Goal: Transaction & Acquisition: Download file/media

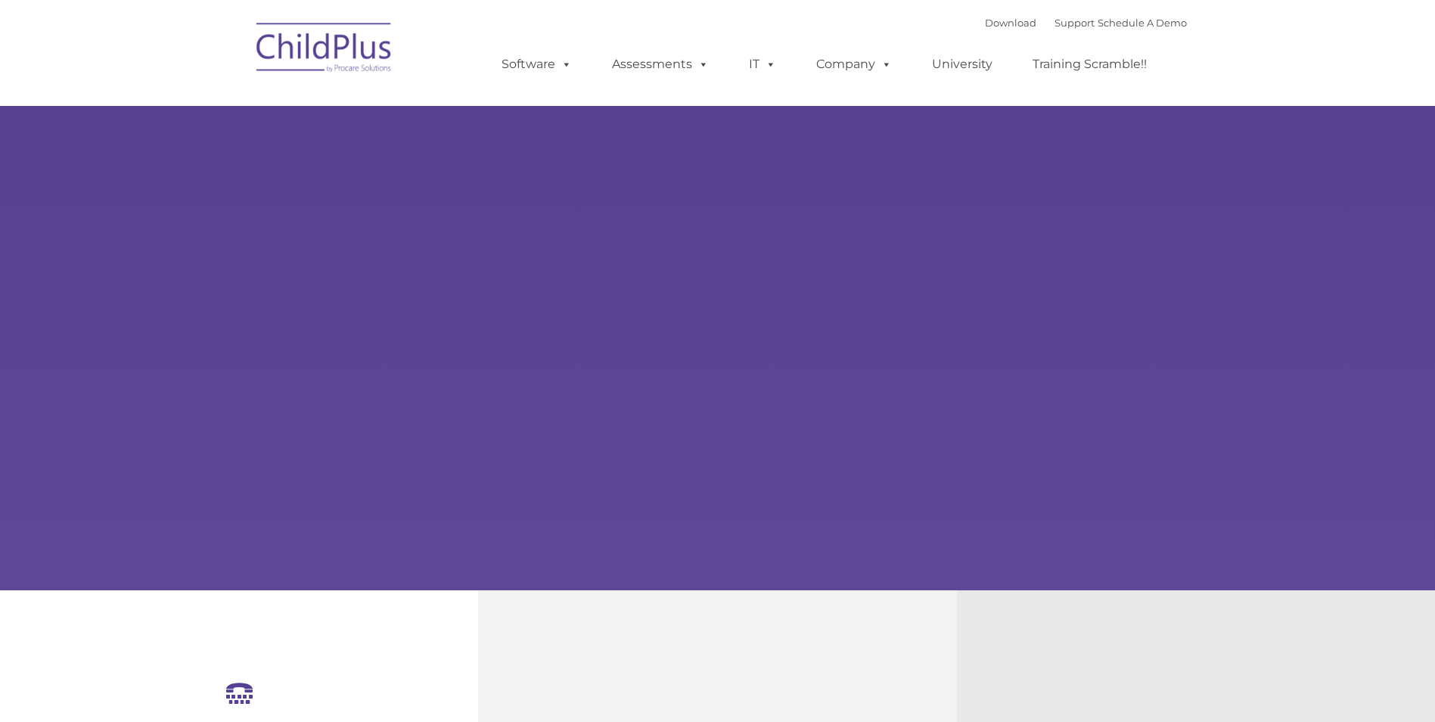
select select "MEDIUM"
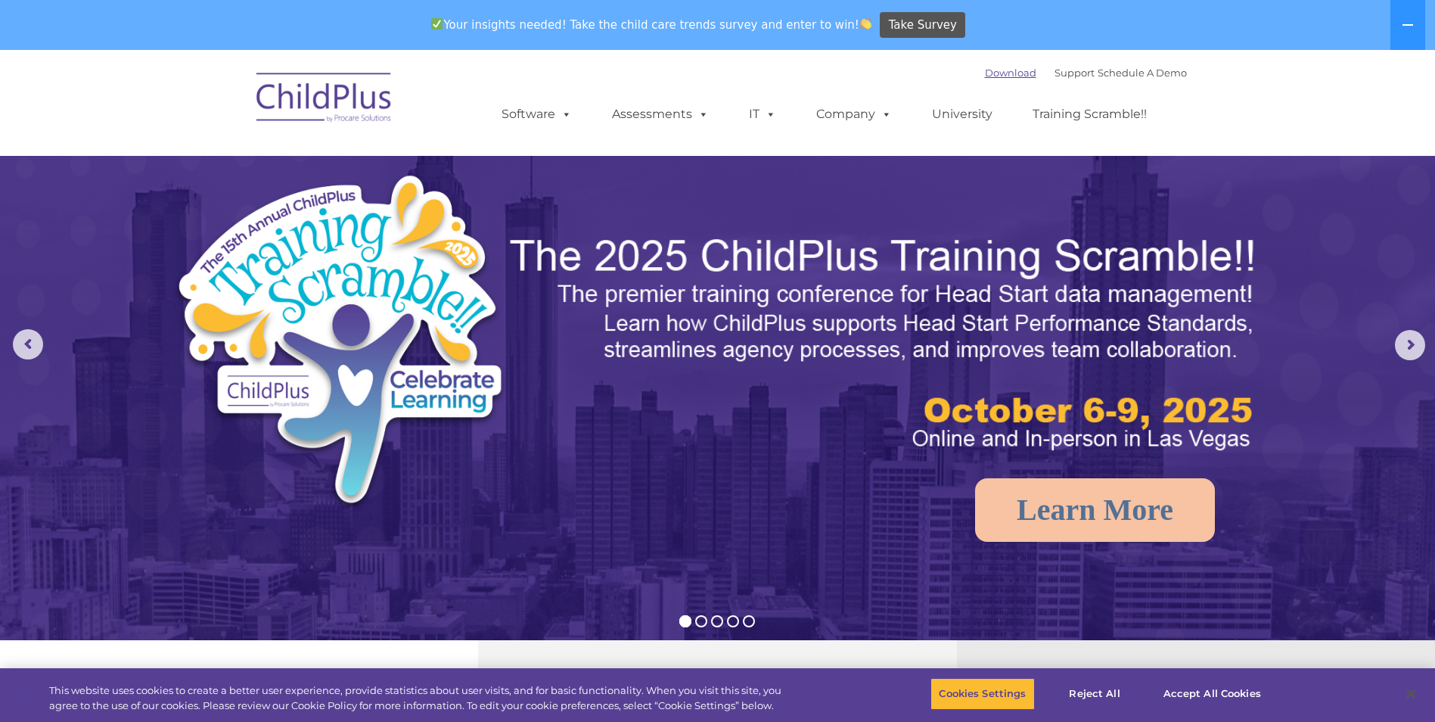
click at [999, 76] on link "Download" at bounding box center [1010, 73] width 51 height 12
click at [1395, 38] on button at bounding box center [1407, 25] width 35 height 50
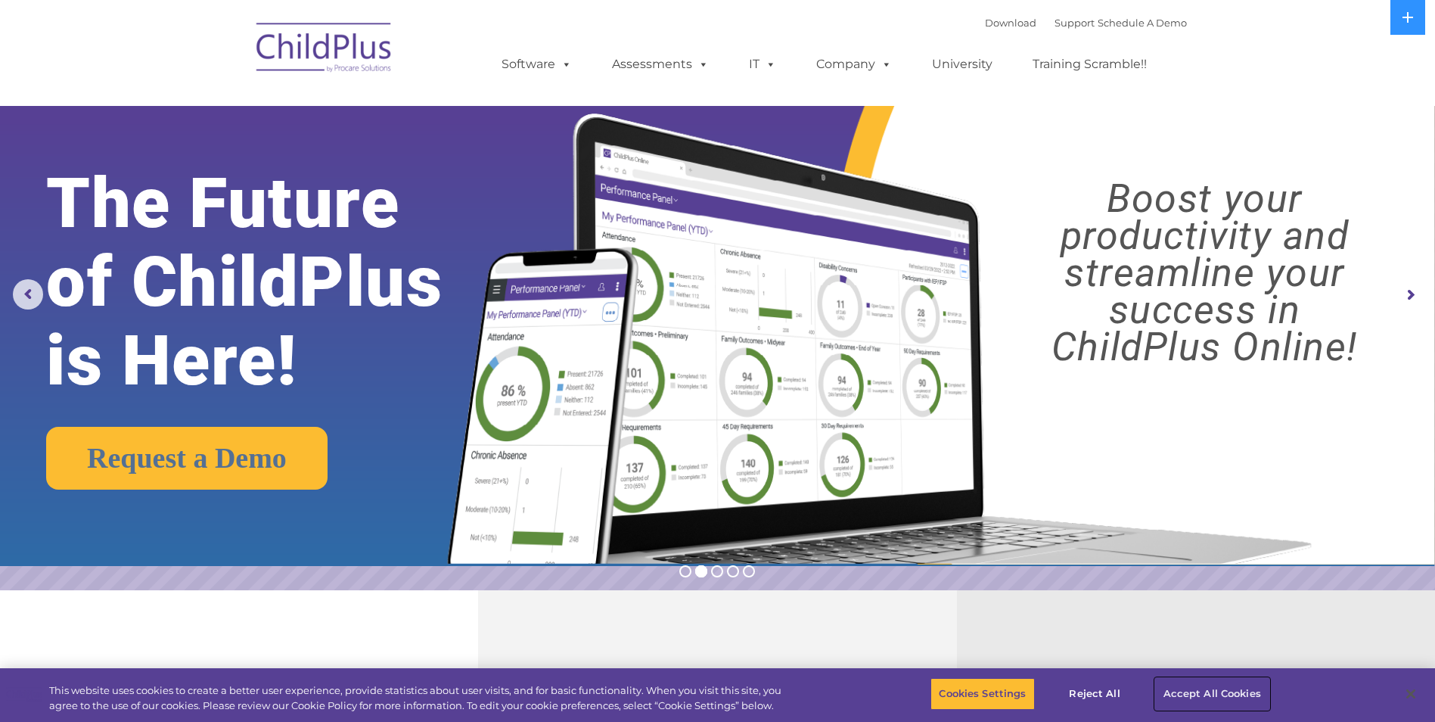
click at [1168, 688] on button "Accept All Cookies" at bounding box center [1212, 694] width 114 height 32
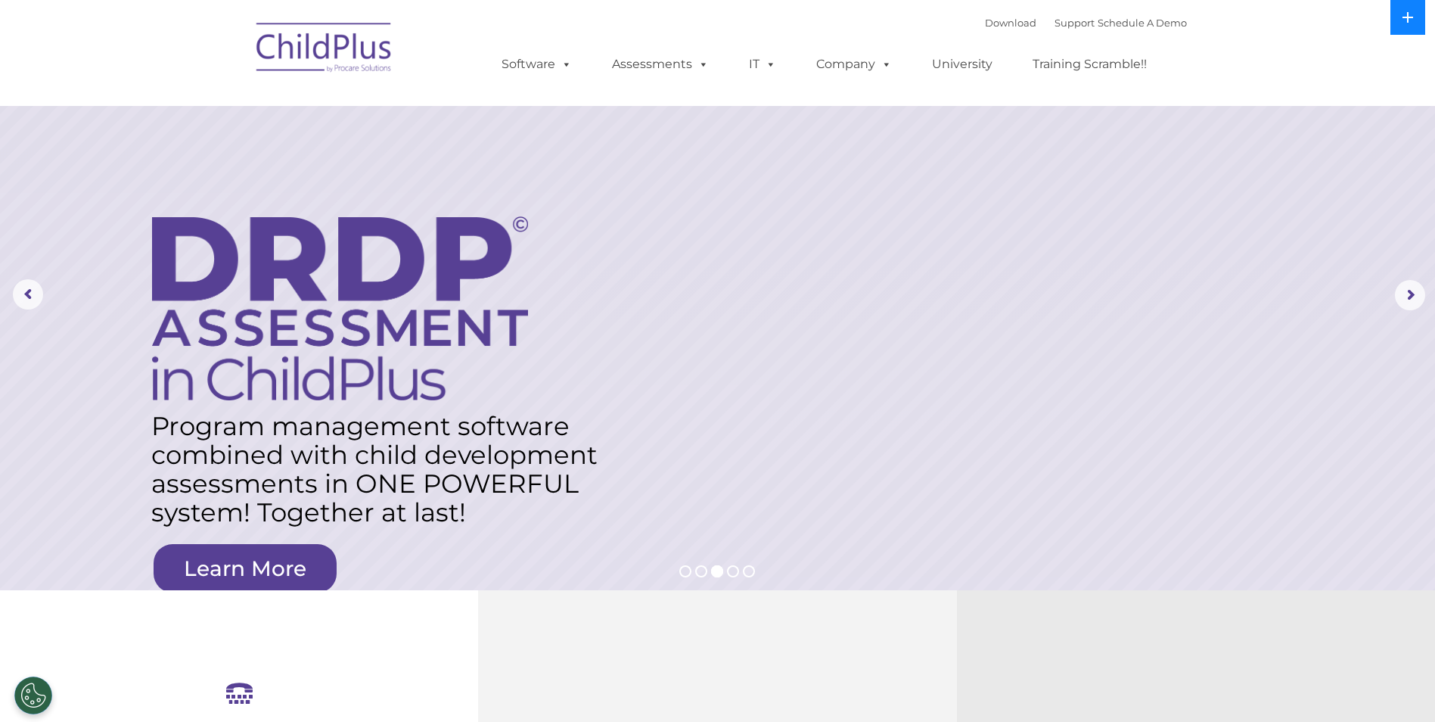
click at [1398, 26] on button at bounding box center [1407, 17] width 35 height 35
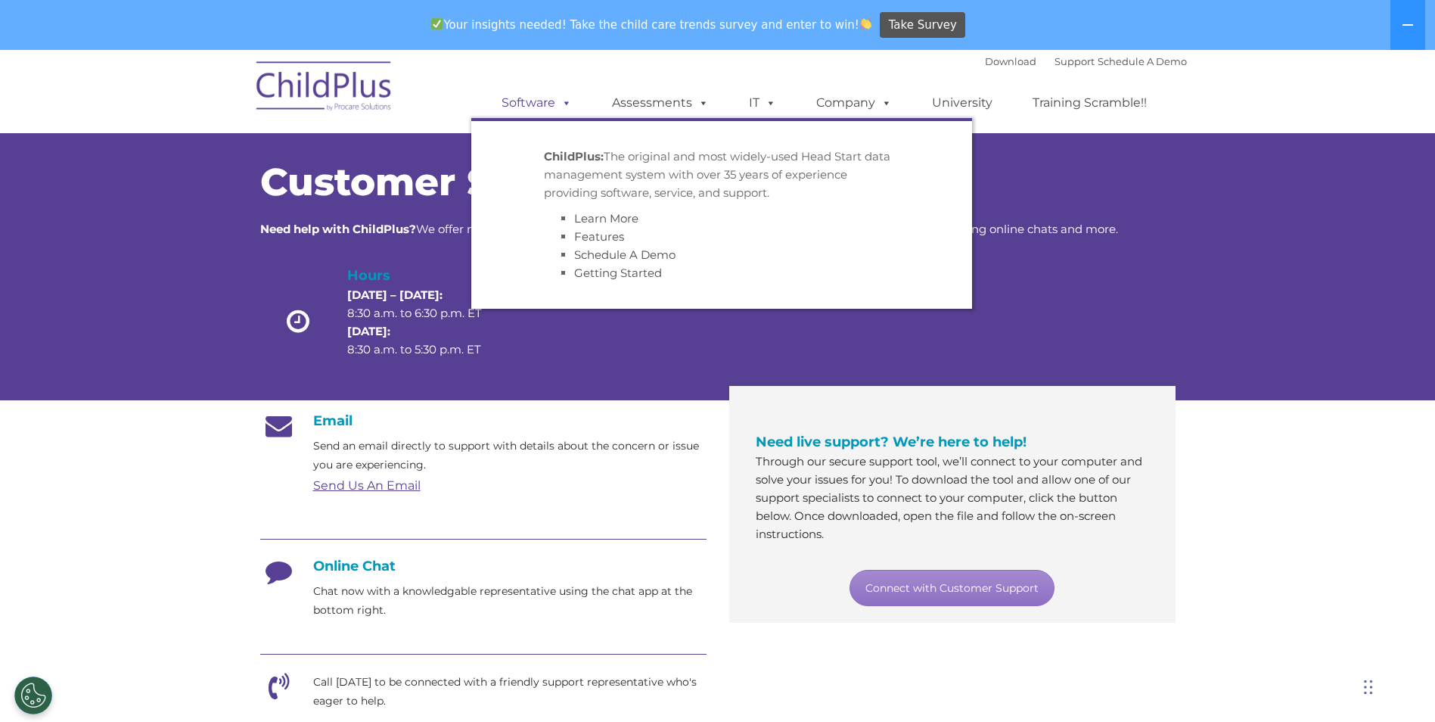
click at [541, 104] on link "Software" at bounding box center [536, 103] width 101 height 30
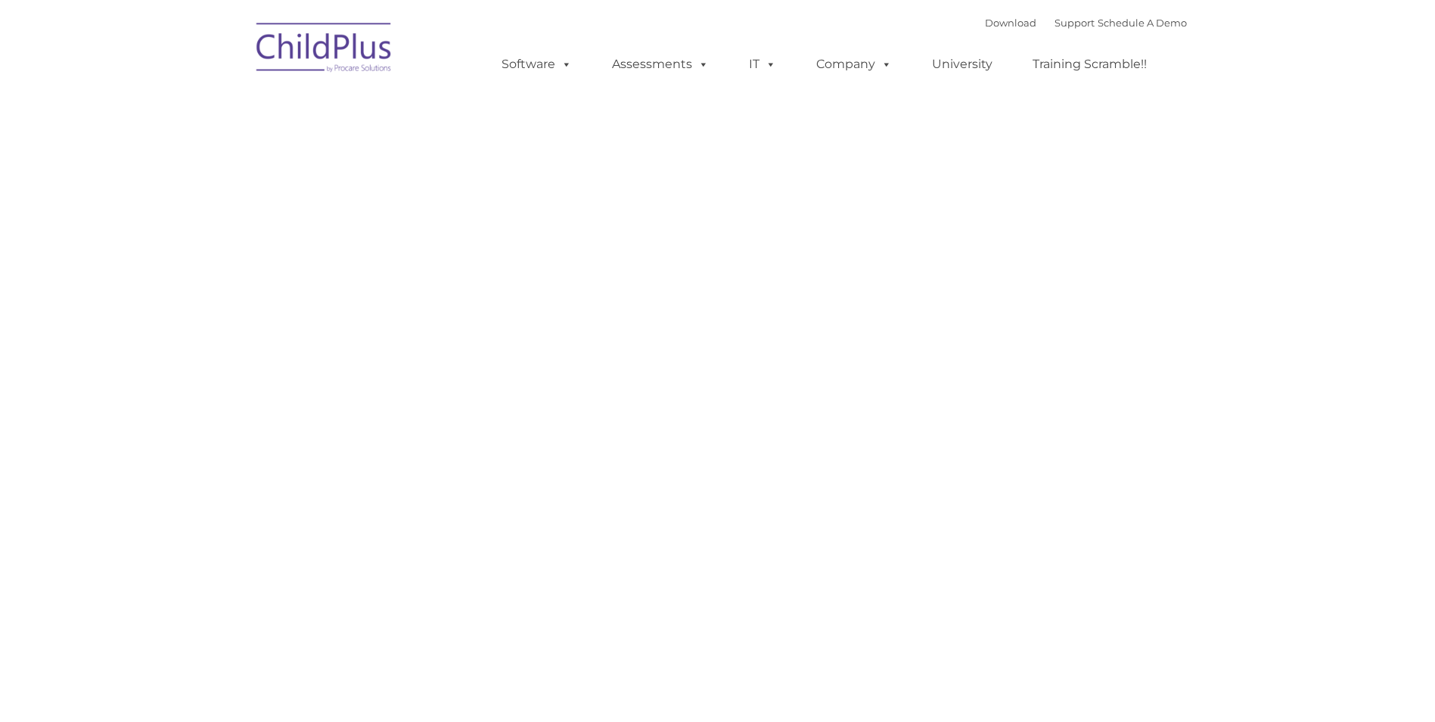
type input ""
click at [260, 72] on rs-slides "Request Pricing ChildPlus is an all-in-one software solution for Head Start, EH…" at bounding box center [260, 72] width 0 height 0
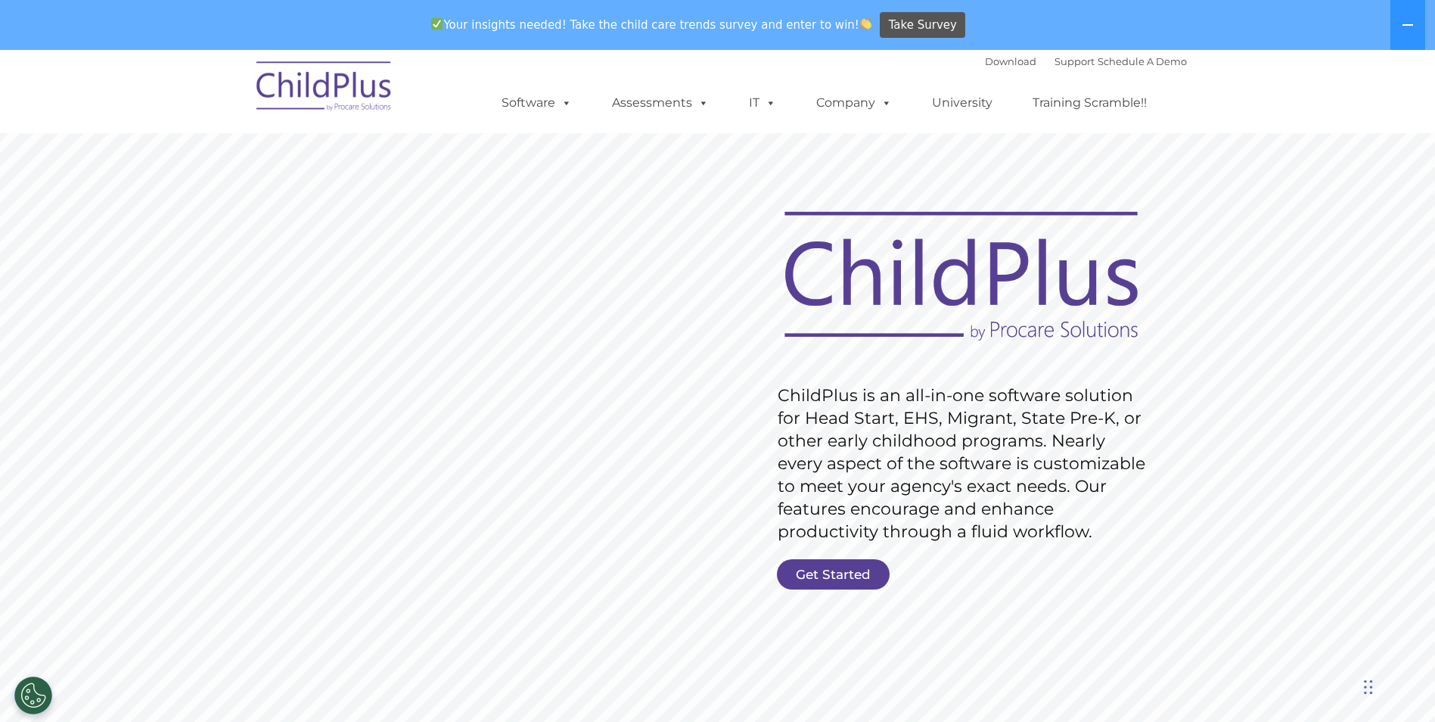
click at [991, 70] on div "Download Support | Schedule A Demo " at bounding box center [1086, 61] width 202 height 23
click at [985, 59] on link "Download" at bounding box center [1010, 61] width 51 height 12
